Goal: Contribute content: Contribute content

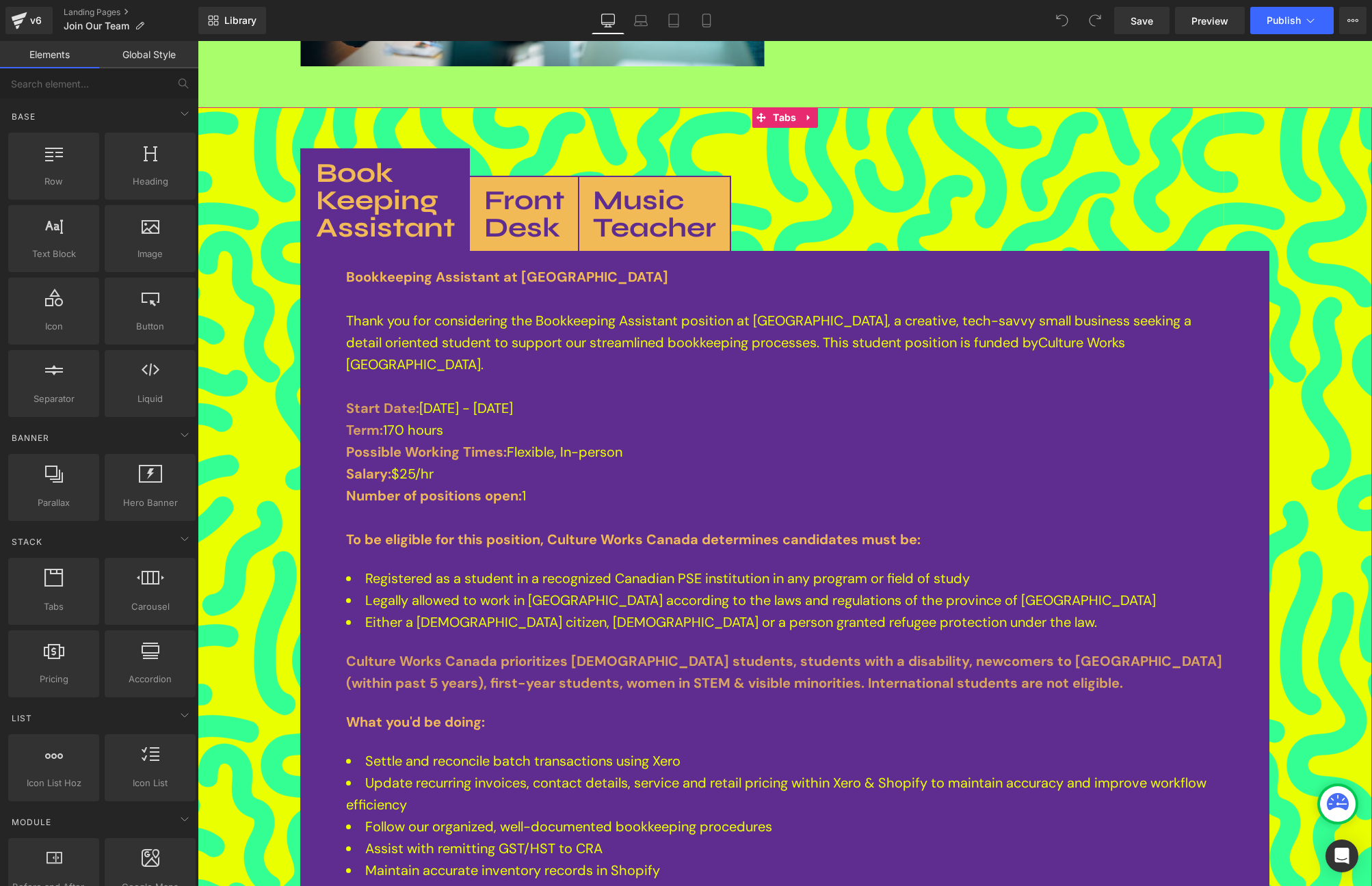
scroll to position [457, 0]
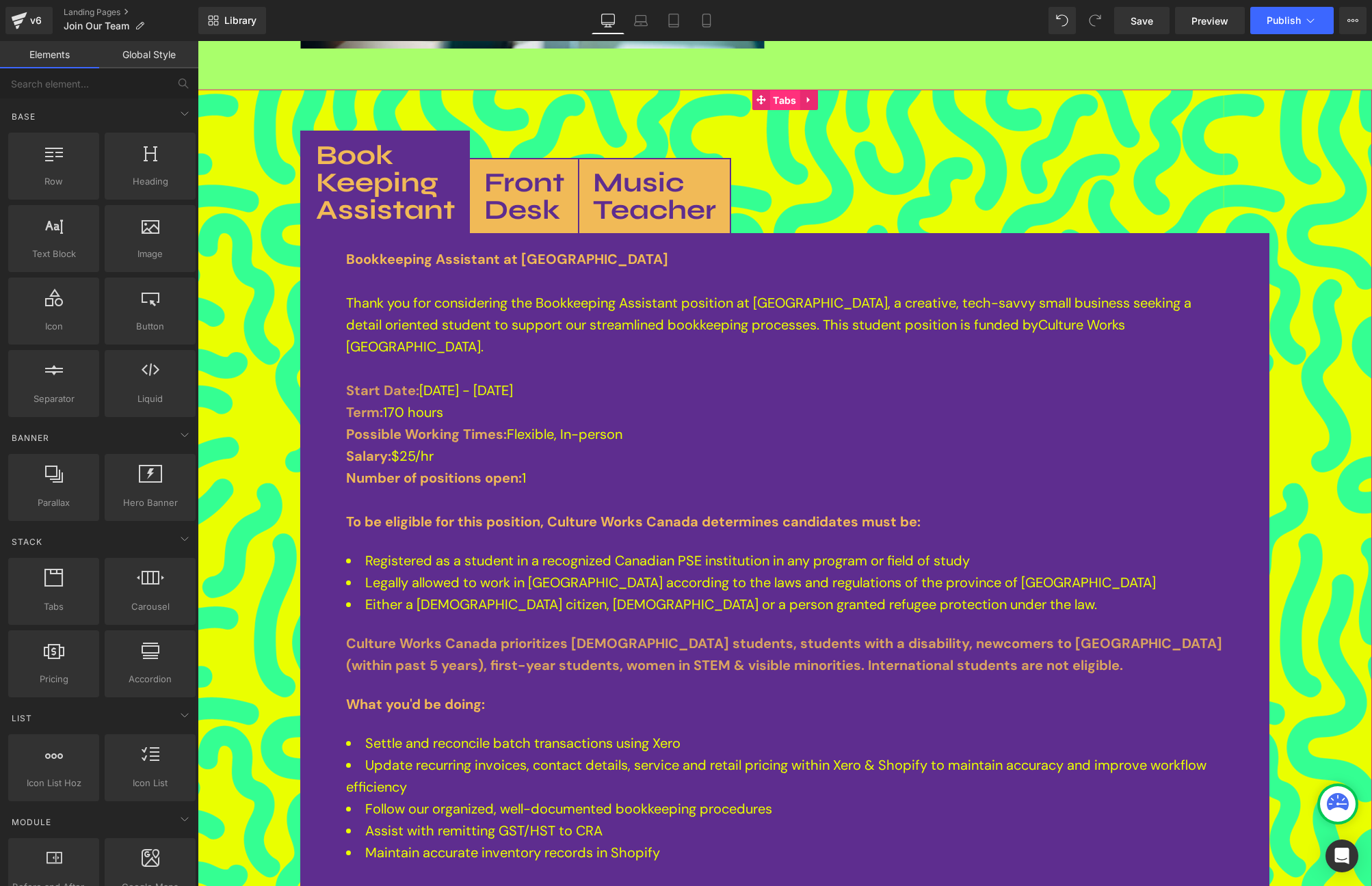
click at [787, 102] on span "Tabs" at bounding box center [784, 100] width 30 height 21
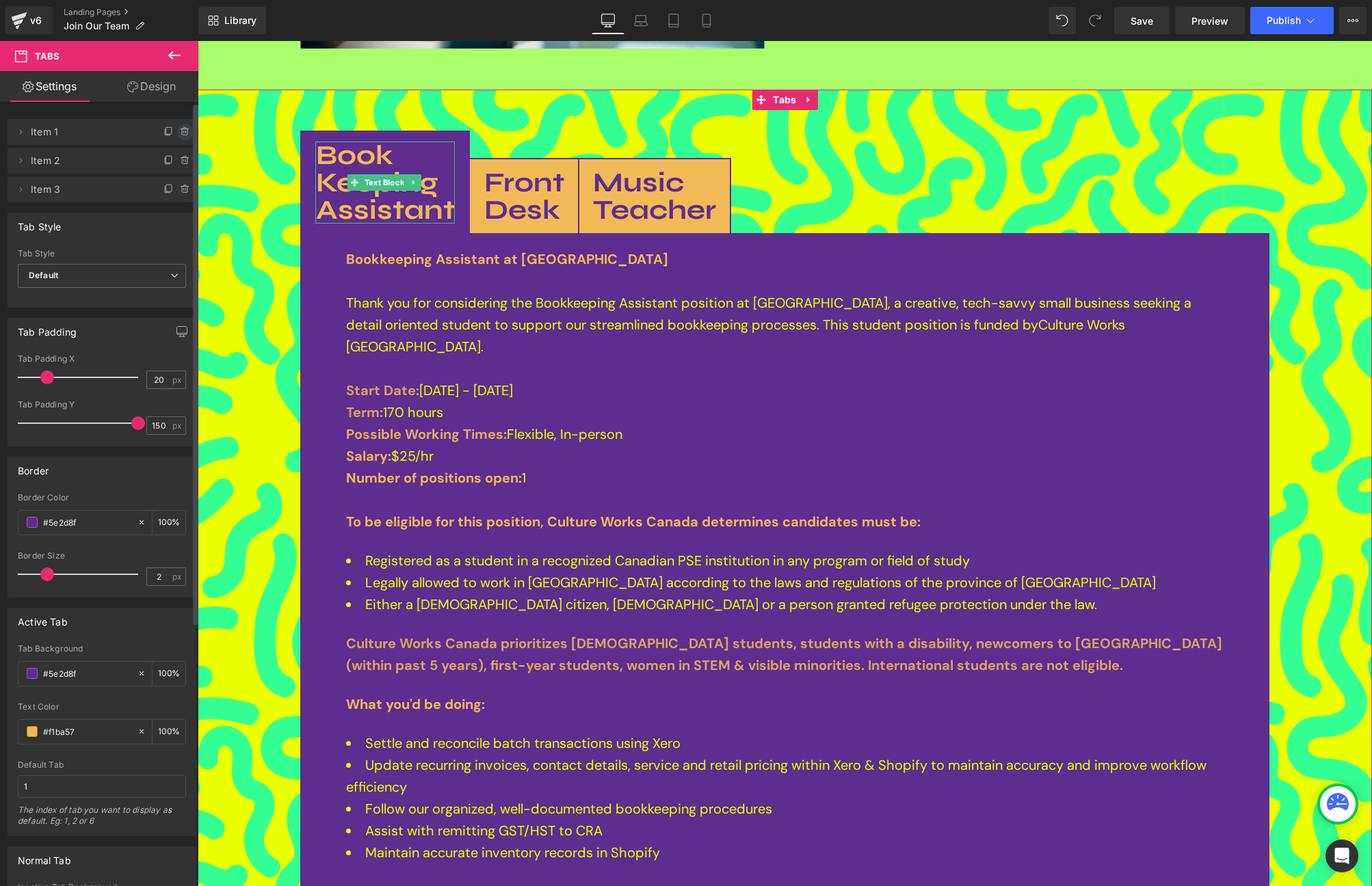
click at [185, 132] on icon at bounding box center [185, 132] width 0 height 3
click at [163, 133] on button "Delete" at bounding box center [170, 132] width 43 height 17
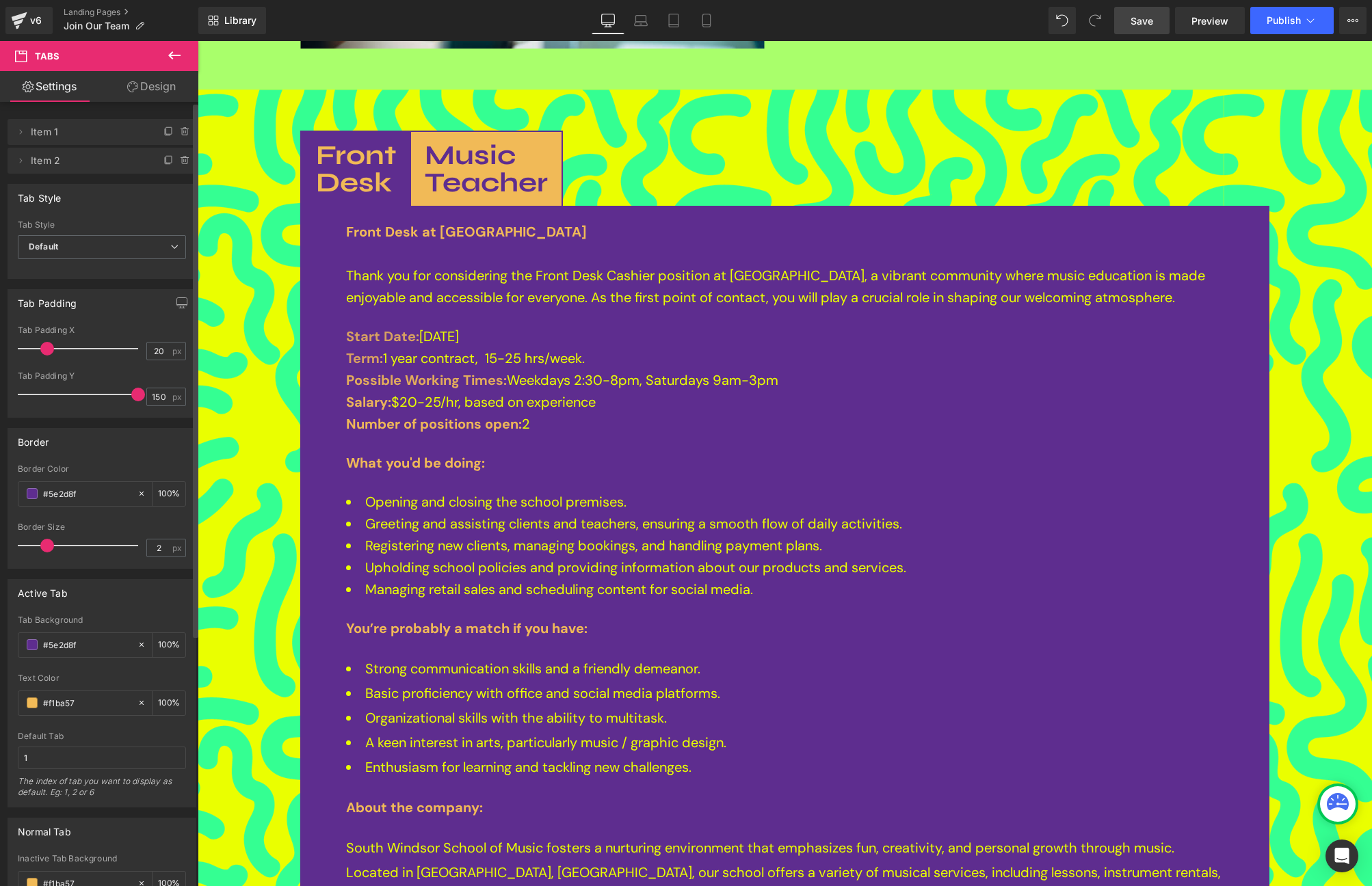
click at [1142, 25] on span "Save" at bounding box center [1142, 21] width 23 height 14
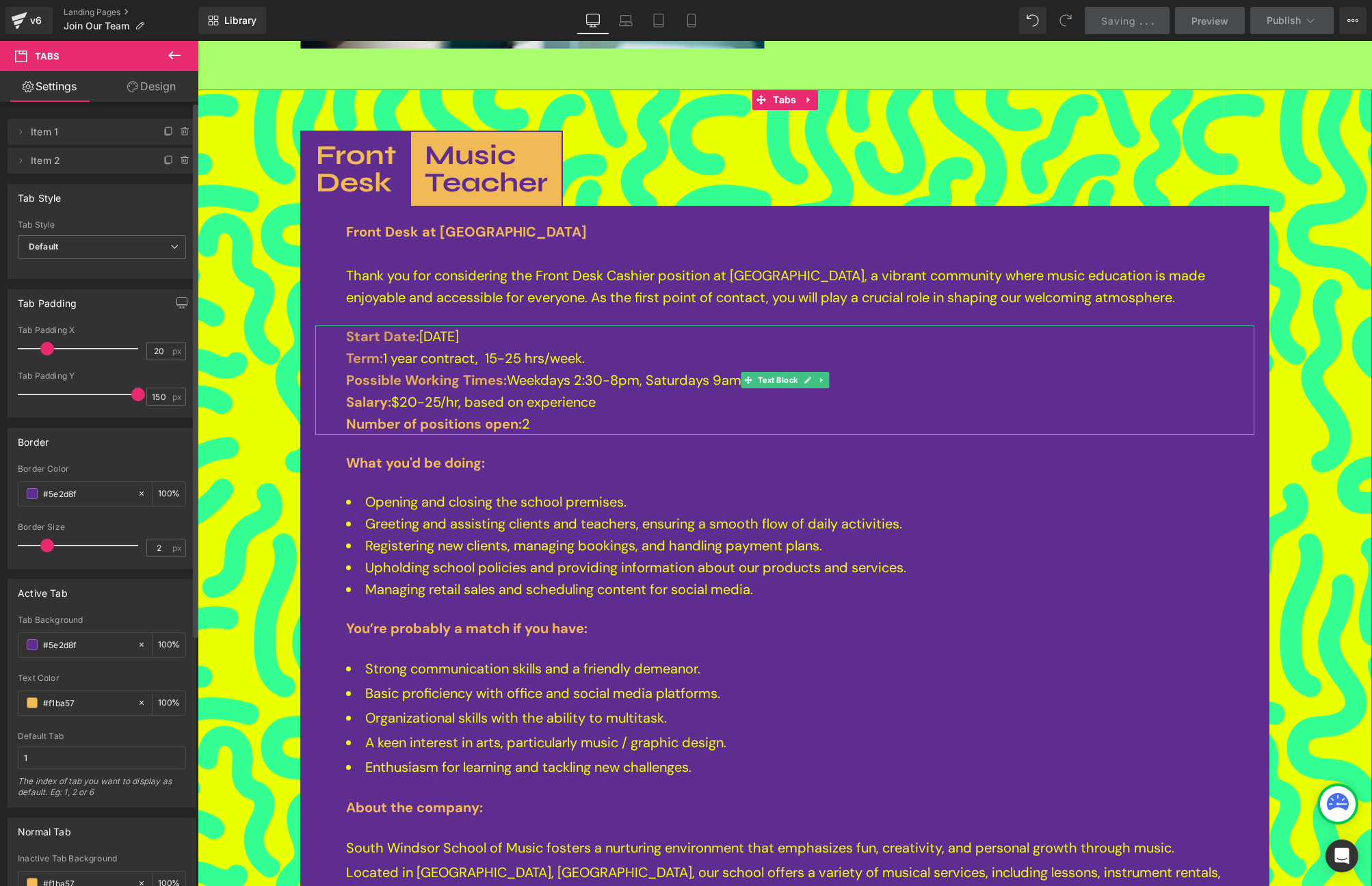
click at [461, 358] on p "Start Date: [DATE] Term: 1 year contract, 15-25 hrs/week." at bounding box center [784, 347] width 877 height 44
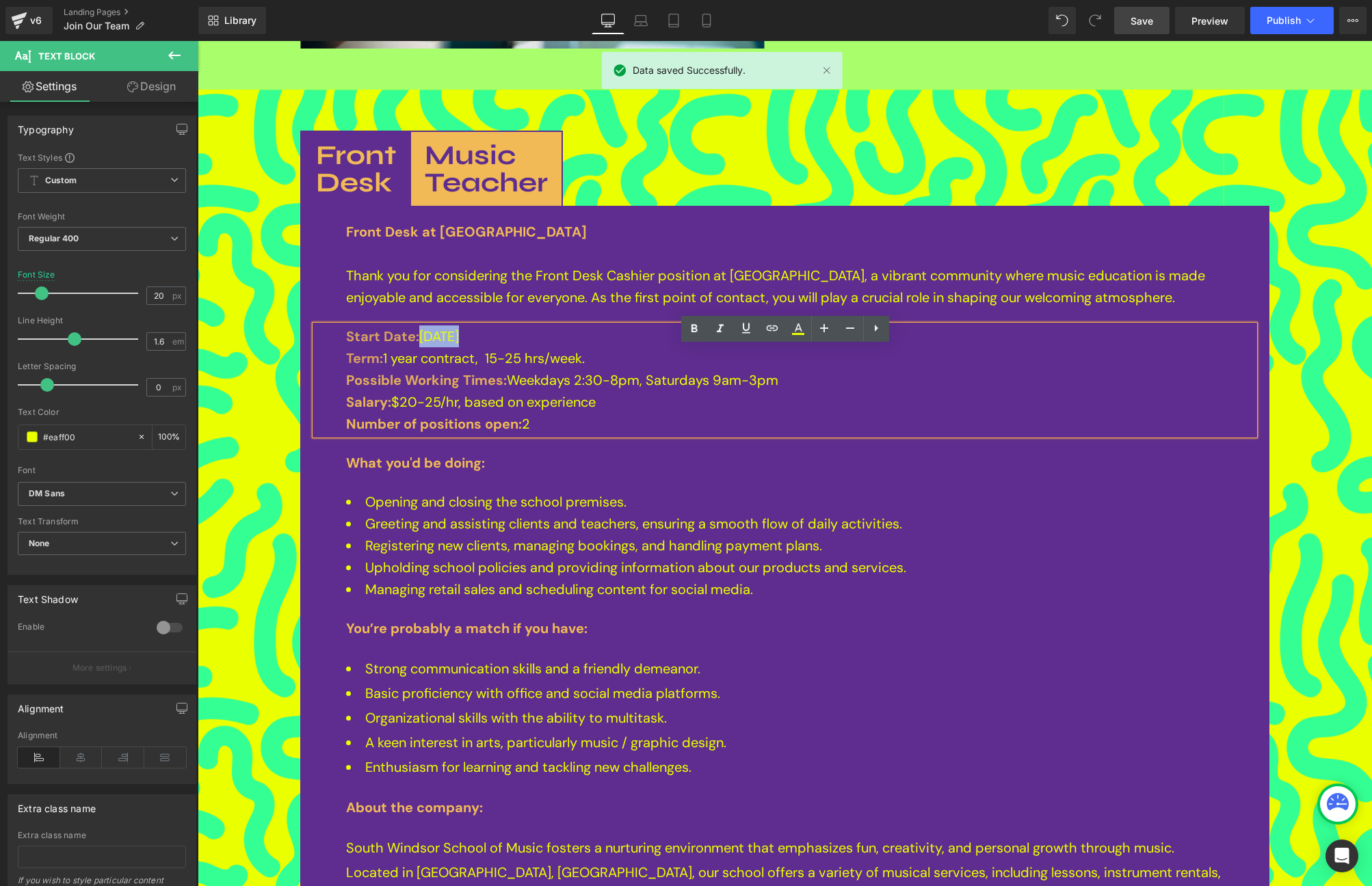
drag, startPoint x: 467, startPoint y: 358, endPoint x: 423, endPoint y: 363, distance: 44.3
click at [423, 363] on p "Start Date: [DATE] Term: 1 year contract, 15-25 hrs/week." at bounding box center [784, 347] width 877 height 44
click at [482, 367] on span "1 year contract, 15-25 hrs/week." at bounding box center [483, 358] width 201 height 17
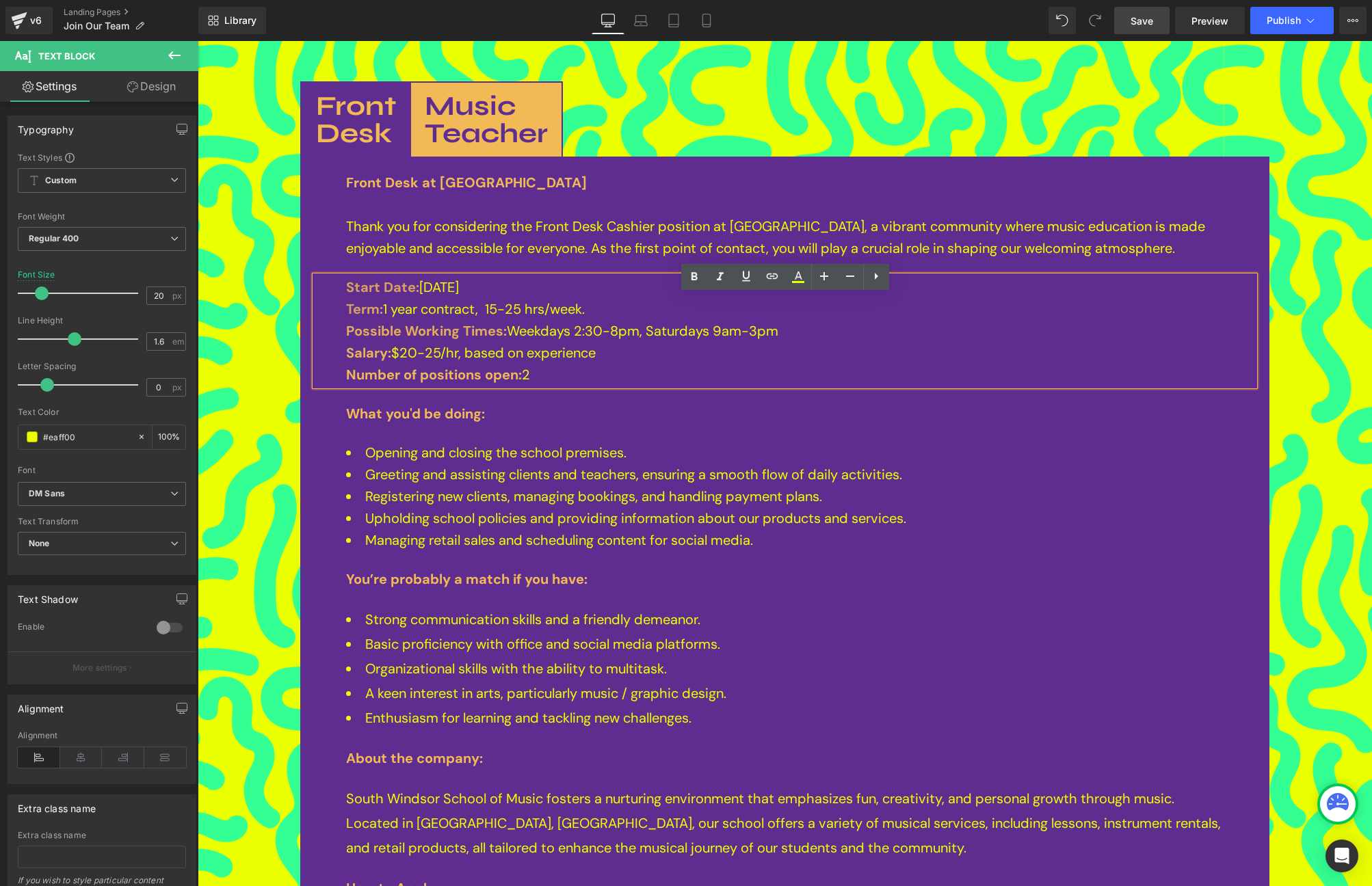
scroll to position [508, 0]
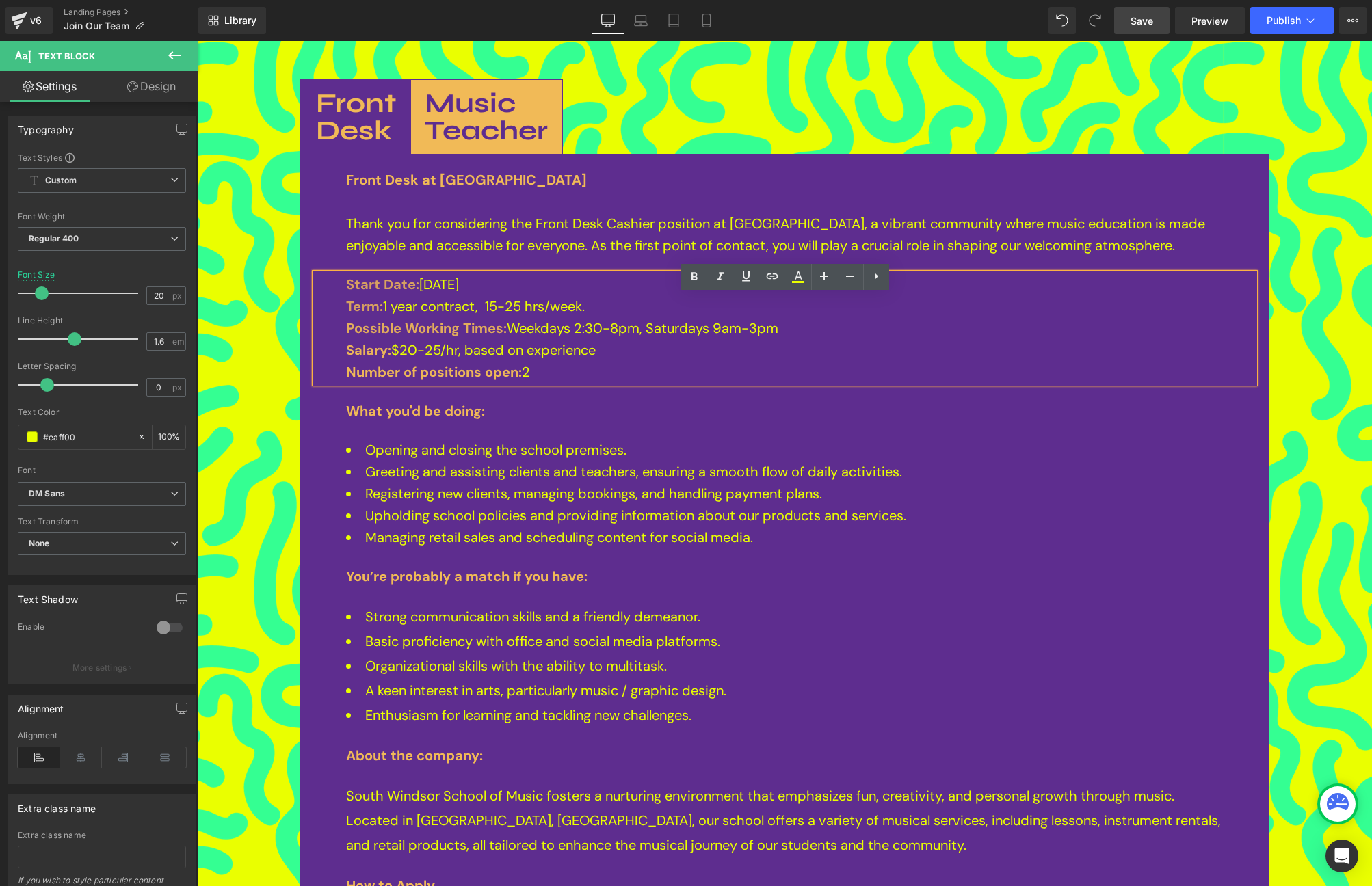
click at [565, 383] on p "Number of positions open: 2" at bounding box center [784, 372] width 877 height 22
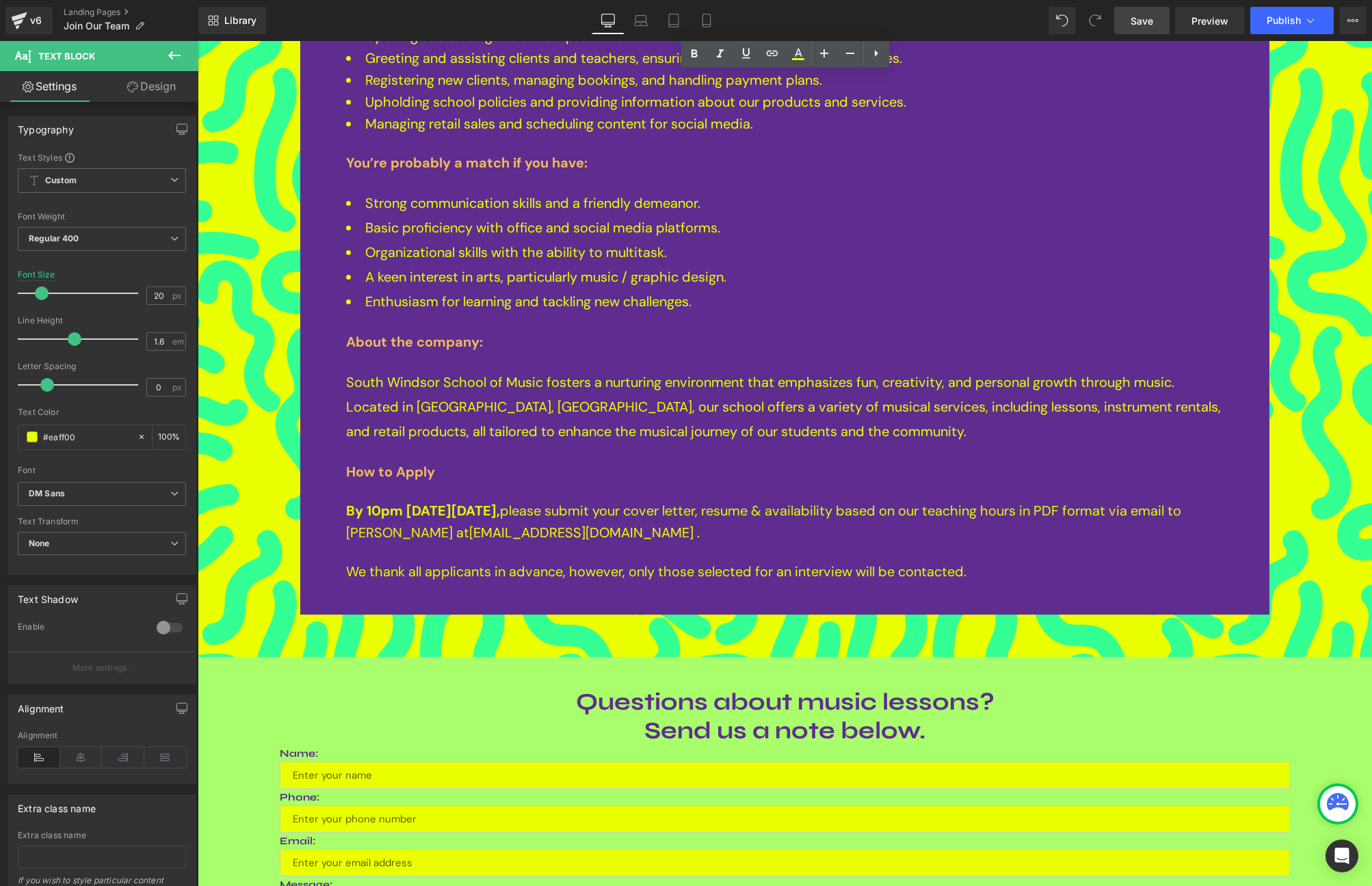
scroll to position [926, 0]
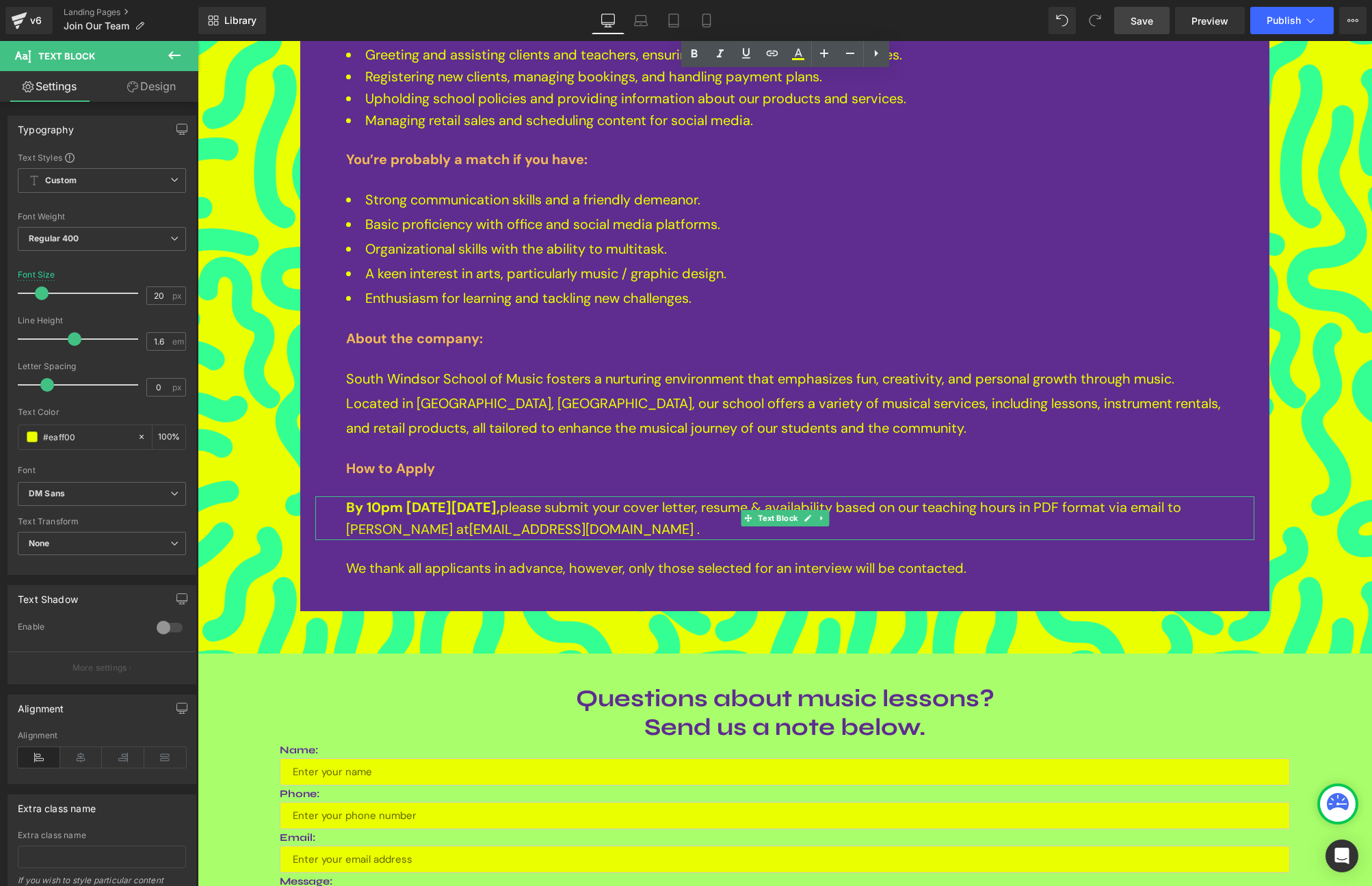
drag, startPoint x: 524, startPoint y: 528, endPoint x: 506, endPoint y: 506, distance: 28.4
click at [475, 516] on strong "By 10pm [DATE][DATE]," at bounding box center [423, 507] width 154 height 17
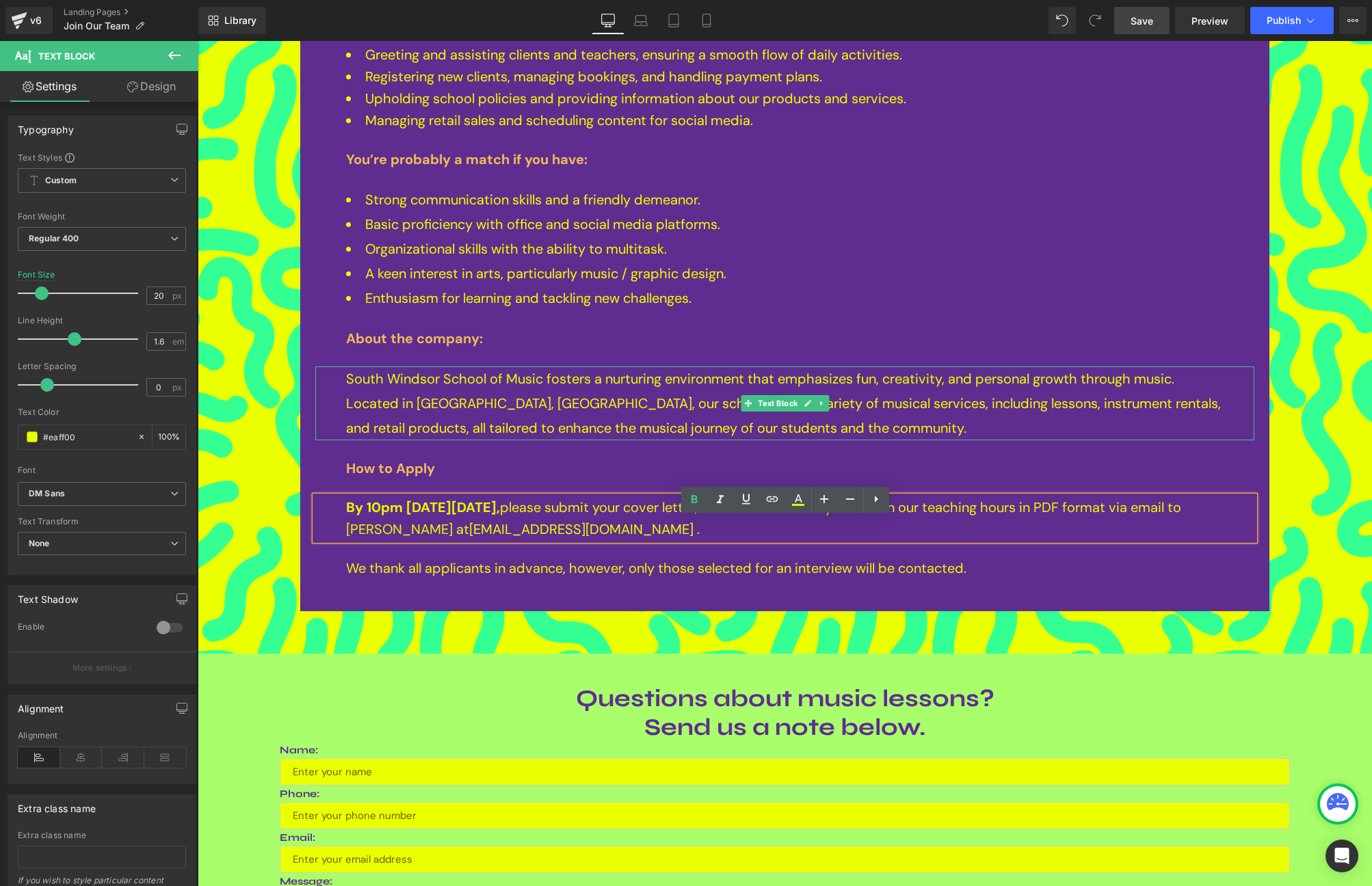
click at [562, 429] on span "South Windsor School of Music fosters a nurturing environment that emphasizes f…" at bounding box center [783, 403] width 875 height 67
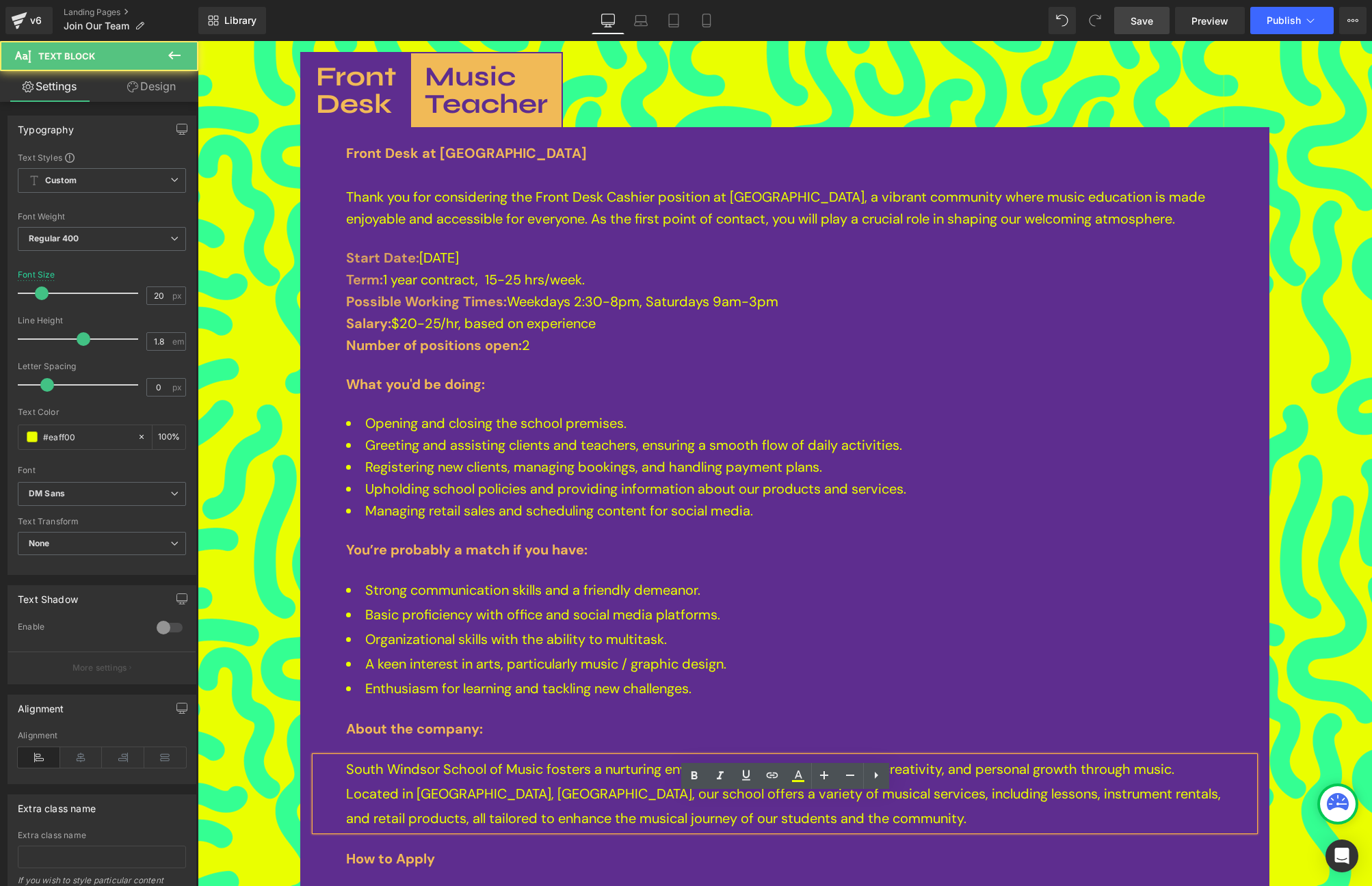
scroll to position [489, 0]
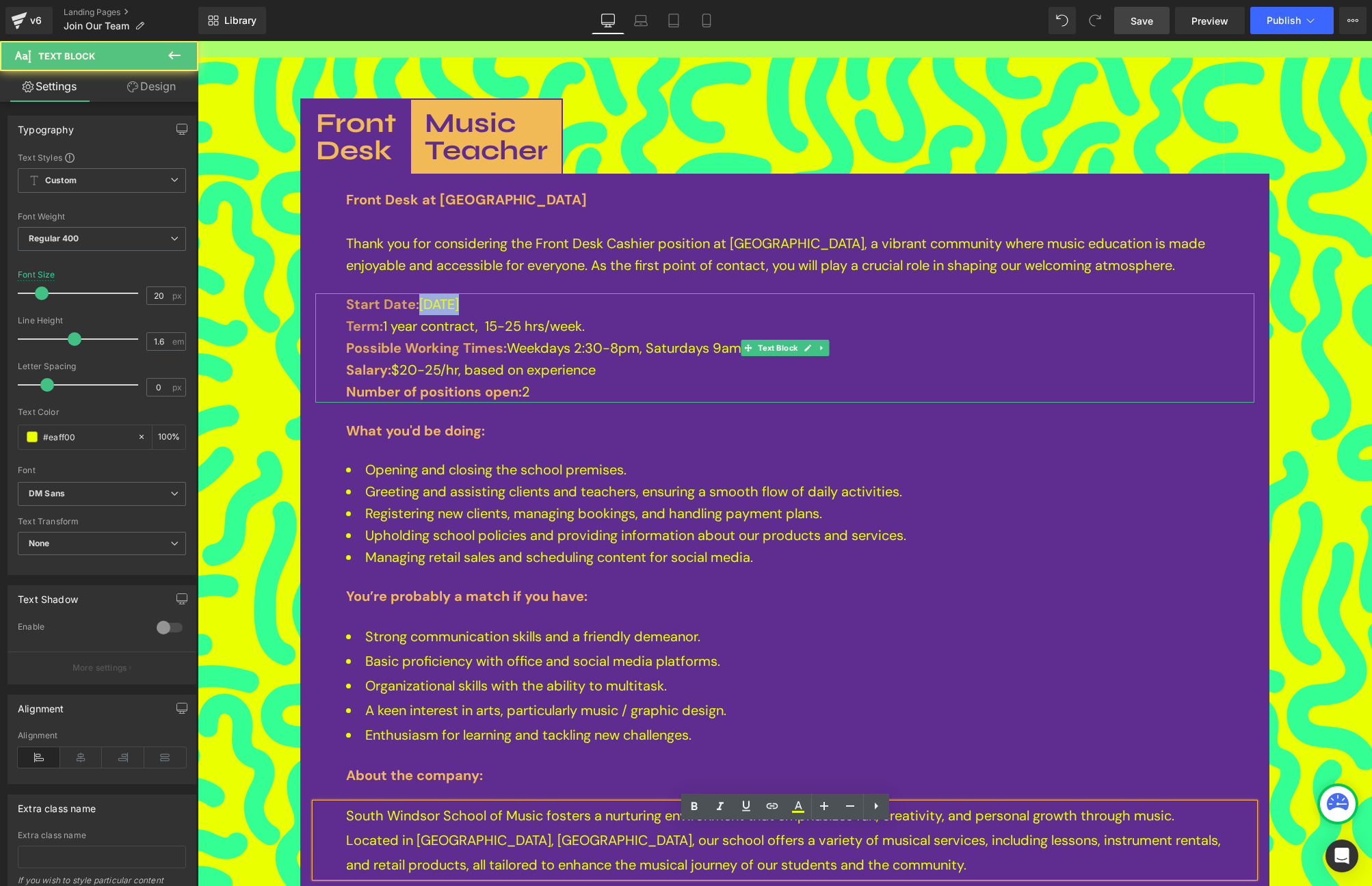
drag, startPoint x: 465, startPoint y: 324, endPoint x: 420, endPoint y: 325, distance: 45.0
click at [420, 325] on p "Start Date: [DATE] Term: 1 year contract, 15-25 hrs/week." at bounding box center [784, 315] width 877 height 44
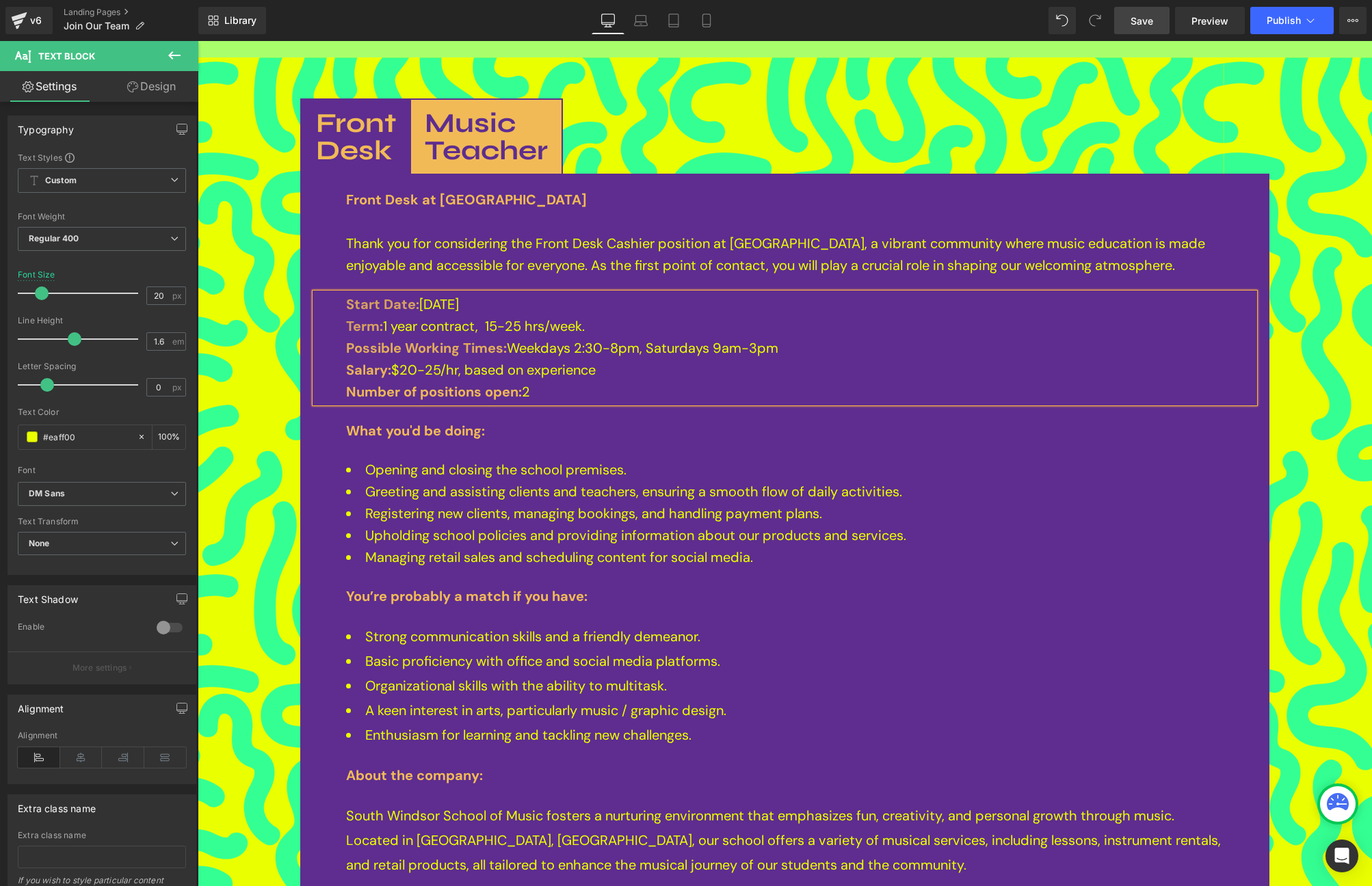
click at [454, 335] on span "1 year contract, 15-25 hrs/week." at bounding box center [483, 325] width 201 height 17
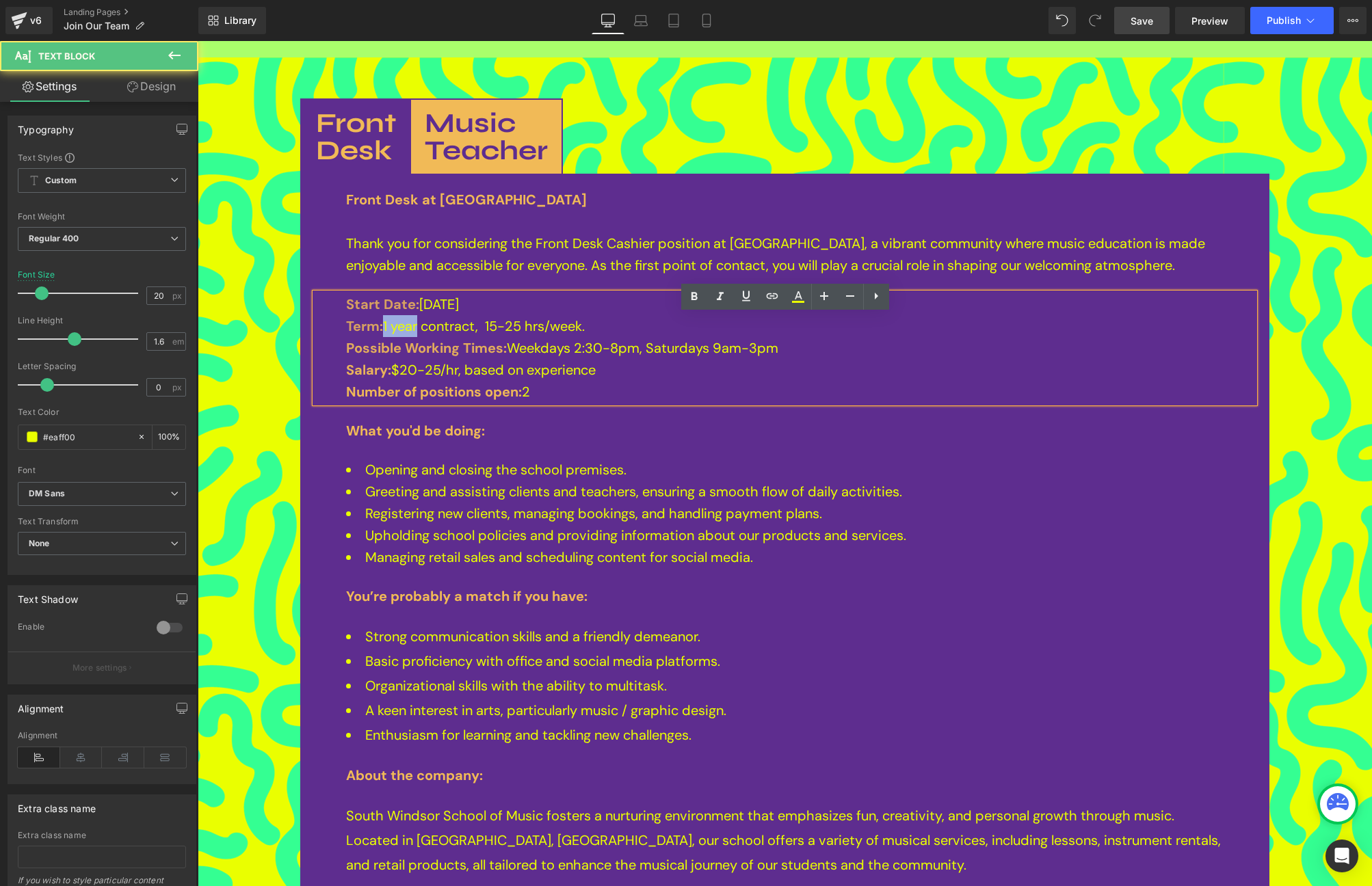
drag, startPoint x: 420, startPoint y: 346, endPoint x: 386, endPoint y: 346, distance: 34.0
click at [386, 335] on span "1 year contract, 15-25 hrs/week." at bounding box center [483, 325] width 201 height 17
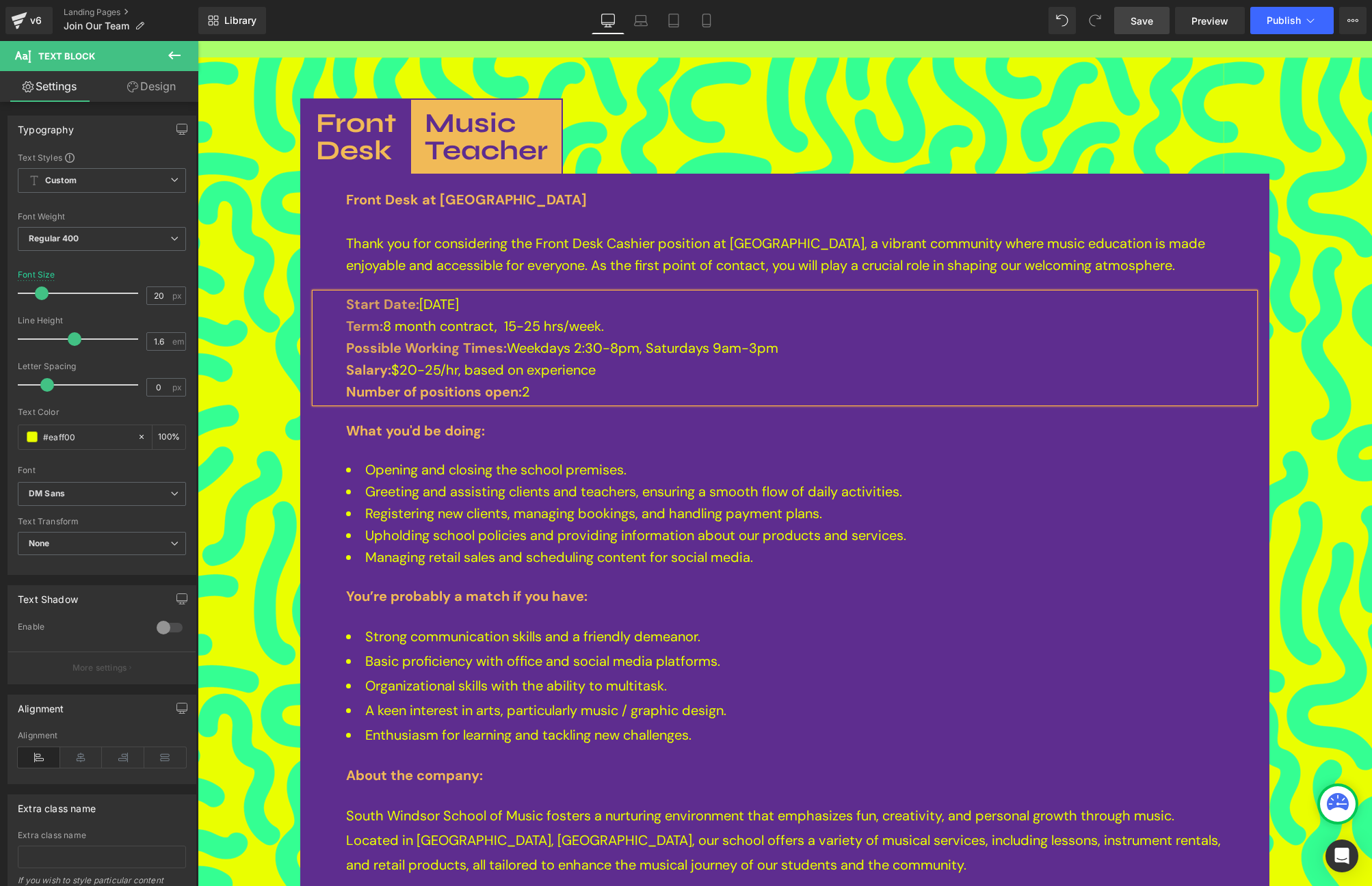
click at [1135, 14] on span "Save" at bounding box center [1142, 21] width 23 height 14
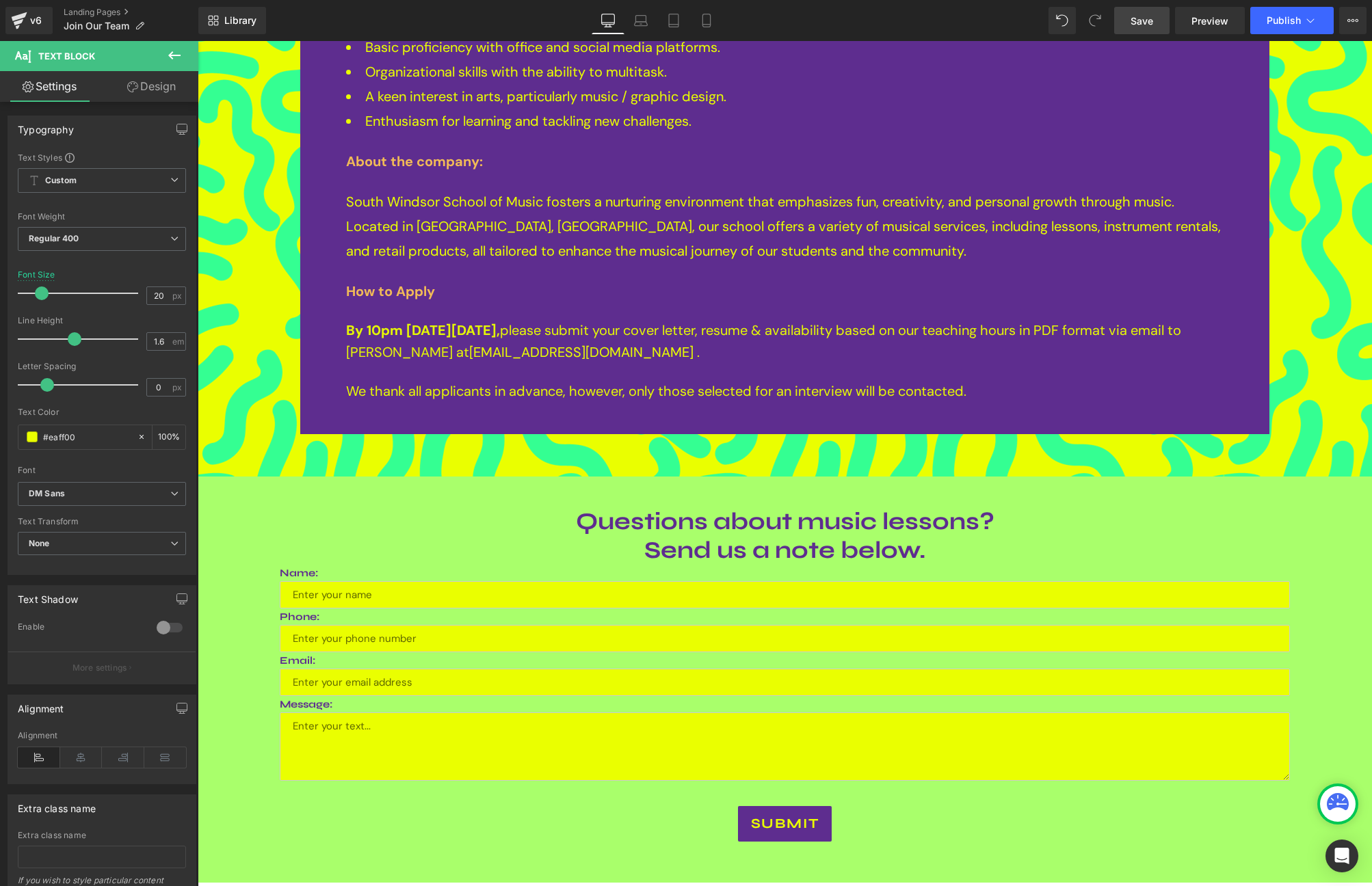
scroll to position [1109, 0]
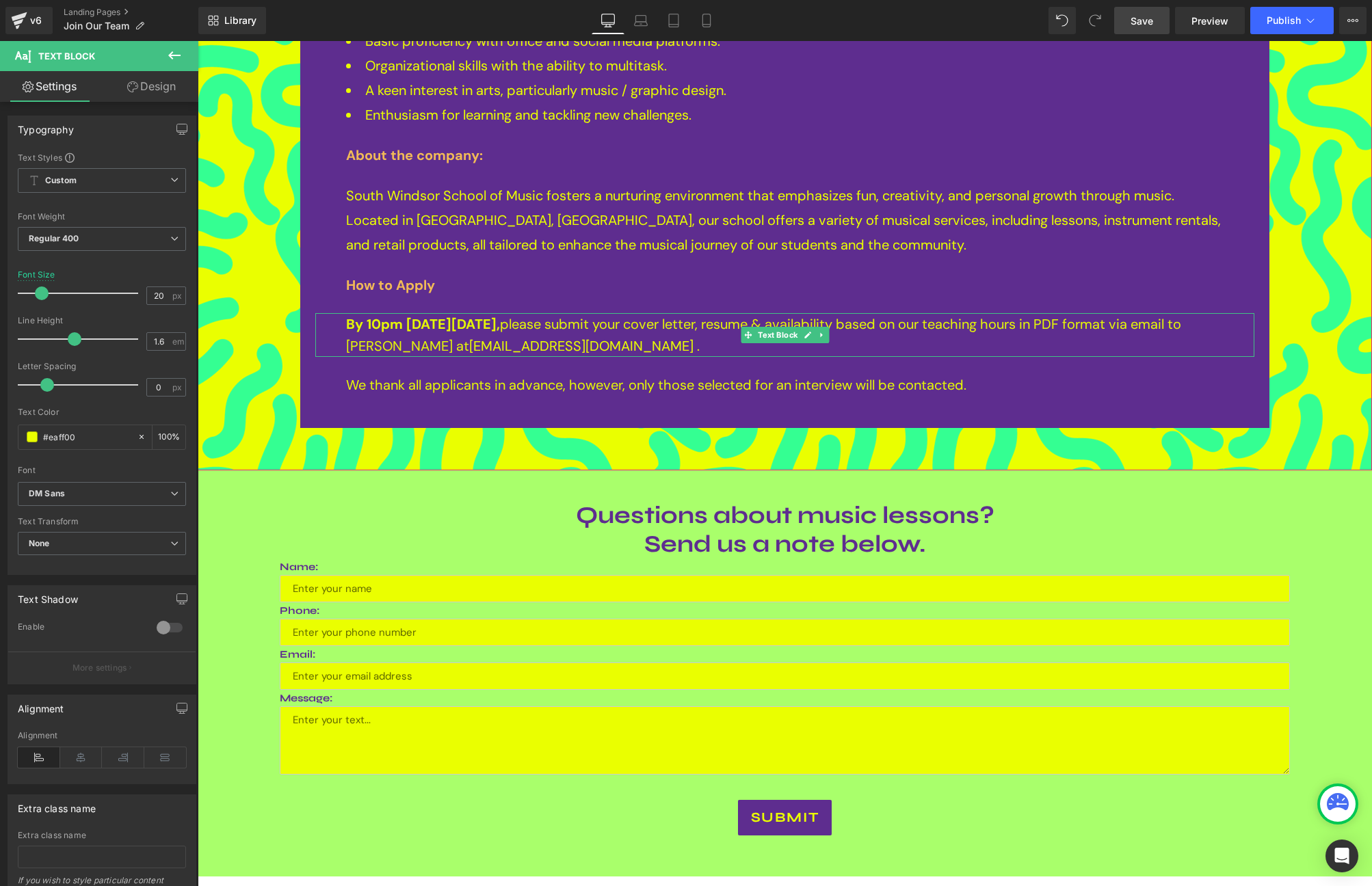
click at [500, 333] on strong "By 10pm [DATE][DATE]," at bounding box center [423, 324] width 154 height 17
click at [1138, 17] on span "Save" at bounding box center [1142, 21] width 23 height 14
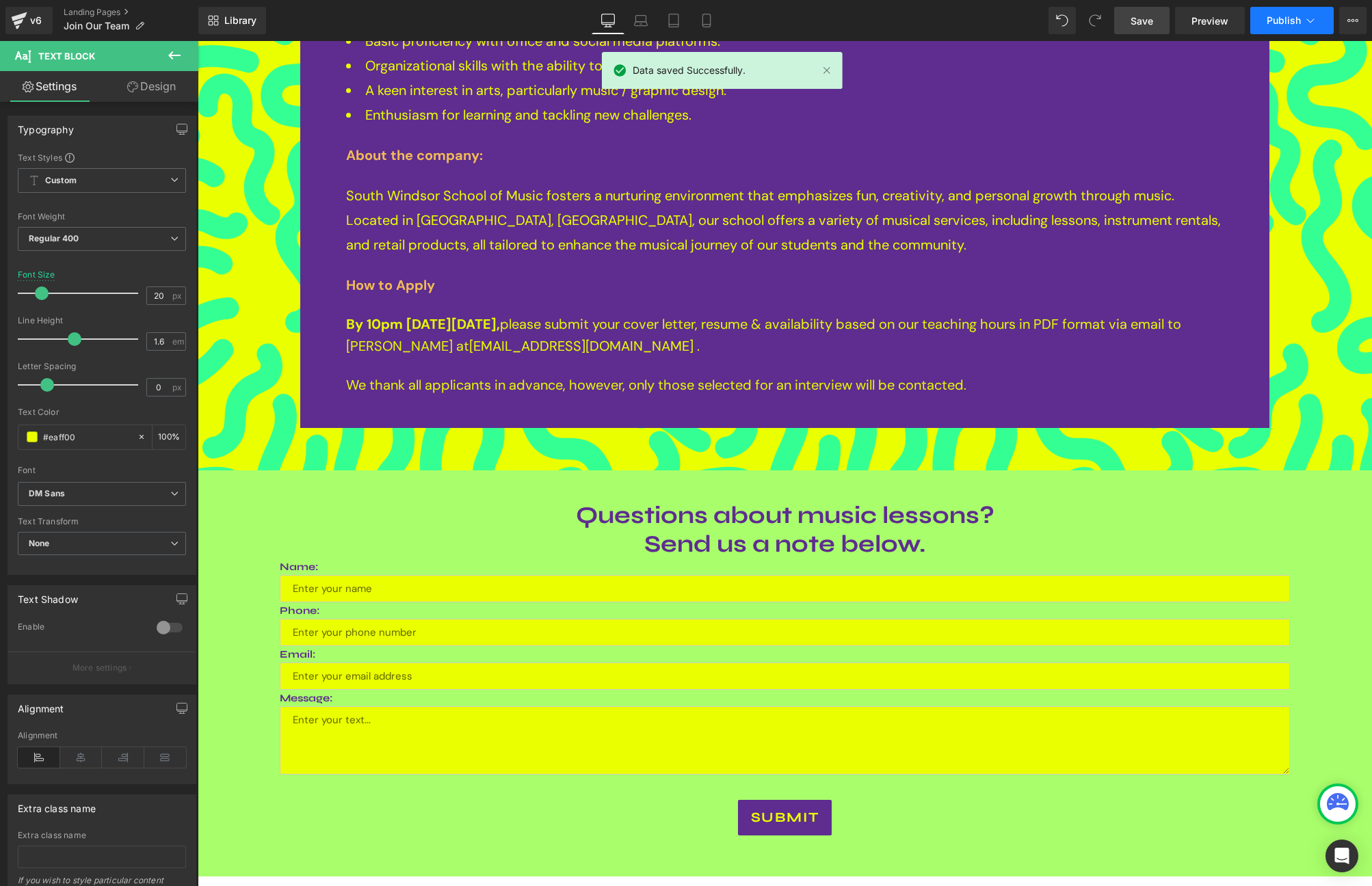
click at [1302, 21] on button "Publish" at bounding box center [1292, 21] width 84 height 27
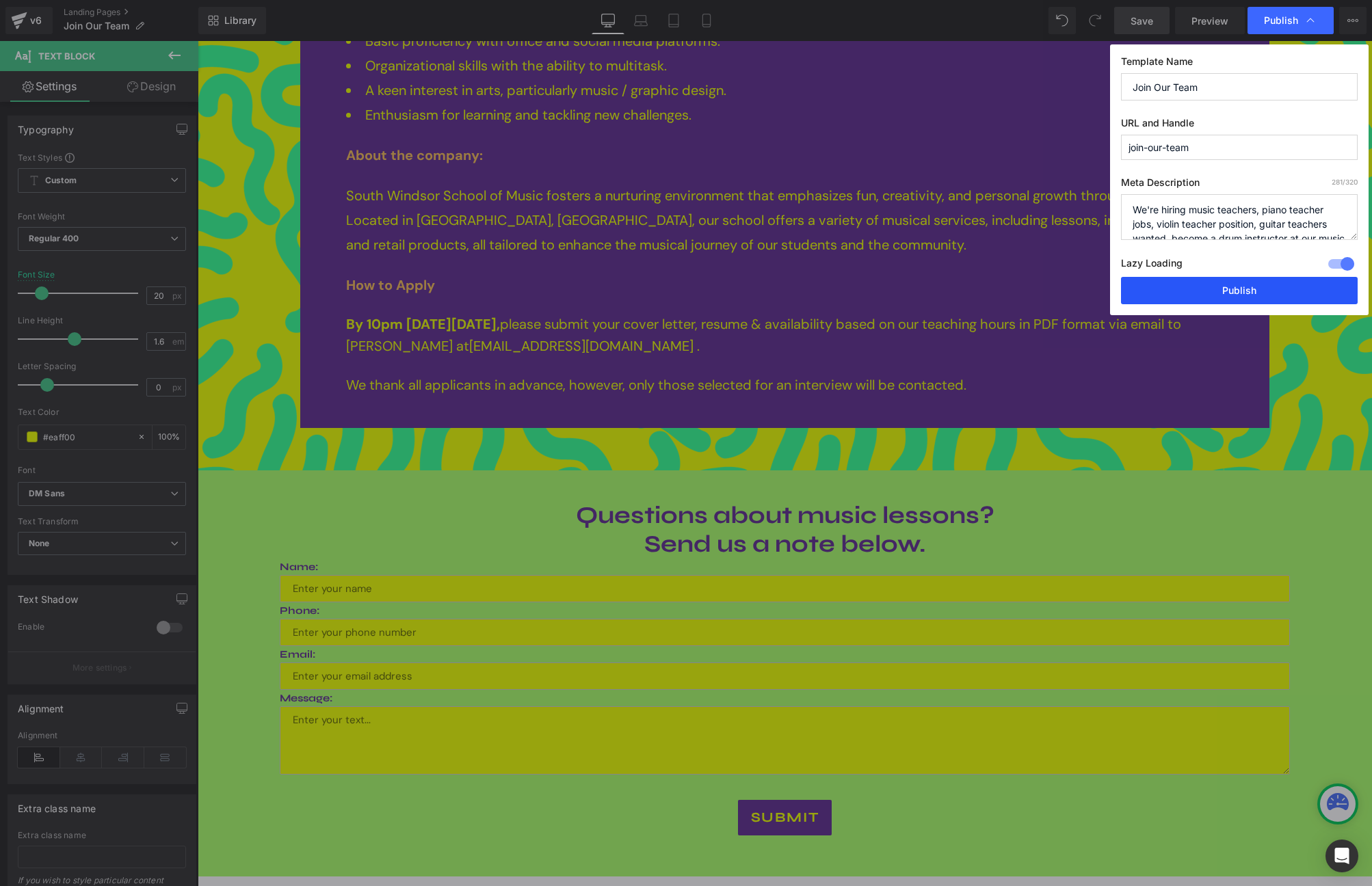
click at [1234, 289] on button "Publish" at bounding box center [1239, 290] width 236 height 27
